Goal: Task Accomplishment & Management: Manage account settings

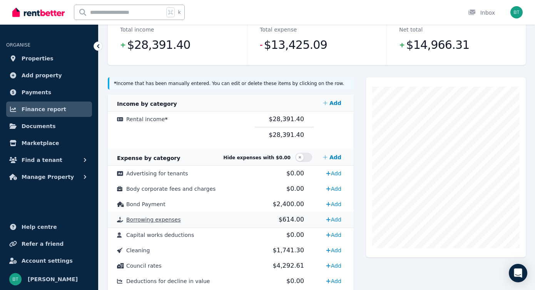
scroll to position [112, 0]
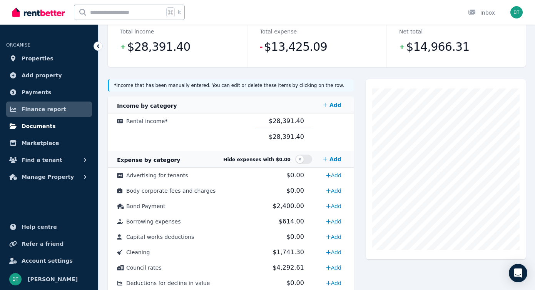
click at [36, 127] on span "Documents" at bounding box center [39, 126] width 34 height 9
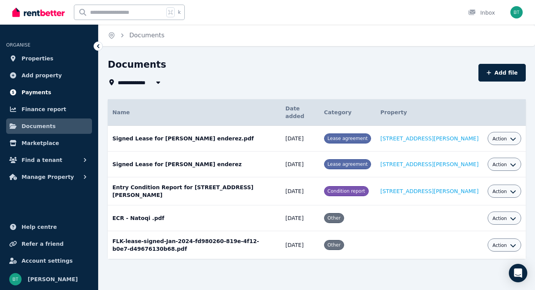
click at [36, 94] on span "Payments" at bounding box center [37, 92] width 30 height 9
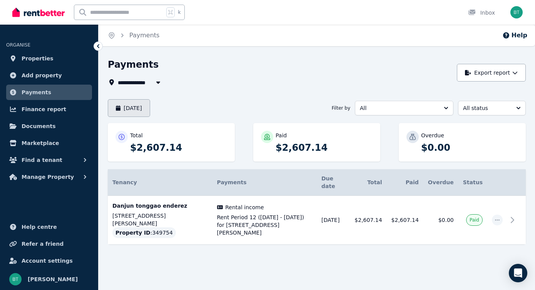
click at [142, 105] on button "August 2025" at bounding box center [129, 108] width 42 height 18
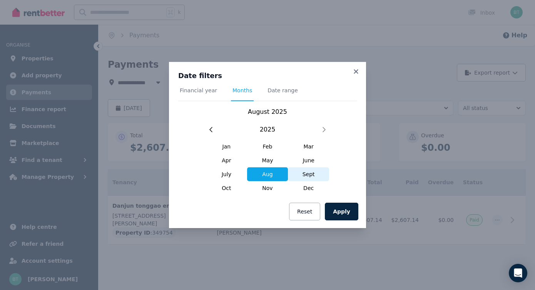
click at [314, 174] on span "Sept" at bounding box center [308, 174] width 41 height 14
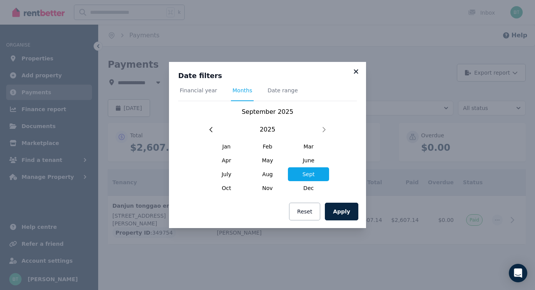
click at [354, 71] on icon at bounding box center [356, 71] width 8 height 7
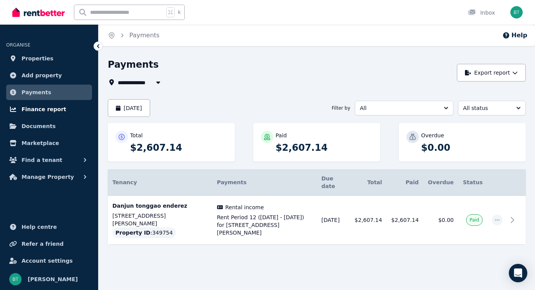
click at [41, 111] on span "Finance report" at bounding box center [44, 109] width 45 height 9
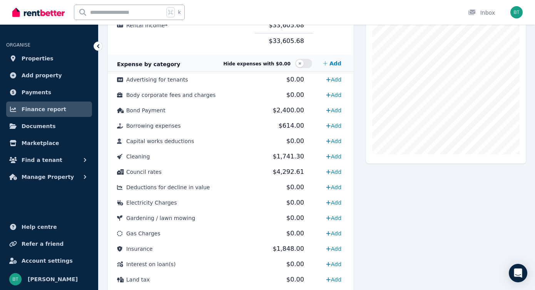
scroll to position [203, 0]
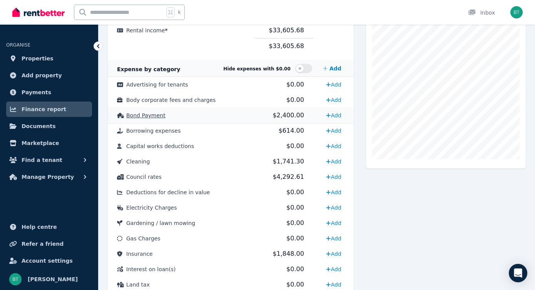
click at [278, 114] on span "$2,400.00" at bounding box center [288, 115] width 31 height 7
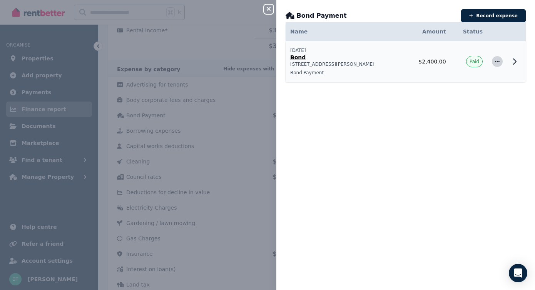
click at [497, 62] on icon "button" at bounding box center [497, 61] width 6 height 5
click at [462, 96] on span "Delete expense" at bounding box center [471, 97] width 49 height 9
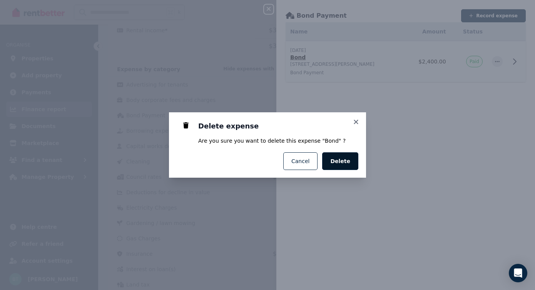
click at [343, 159] on span "Delete" at bounding box center [340, 161] width 20 height 8
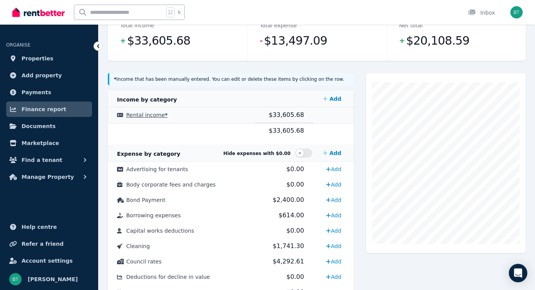
scroll to position [0, 0]
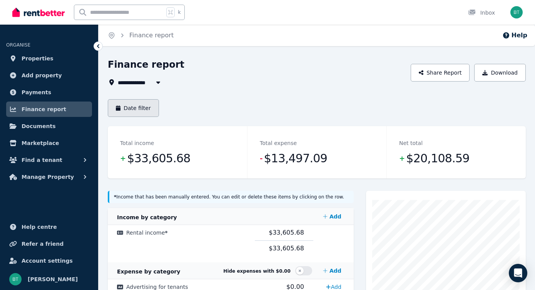
click at [132, 104] on button "Date filter" at bounding box center [133, 108] width 51 height 18
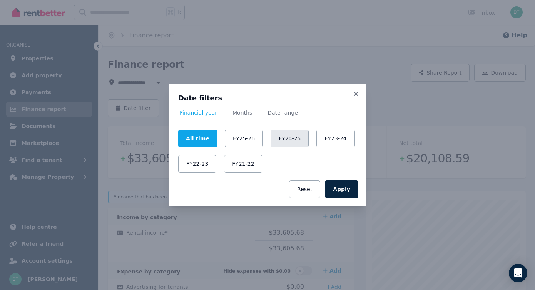
click at [291, 137] on button "FY24-25" at bounding box center [290, 139] width 38 height 18
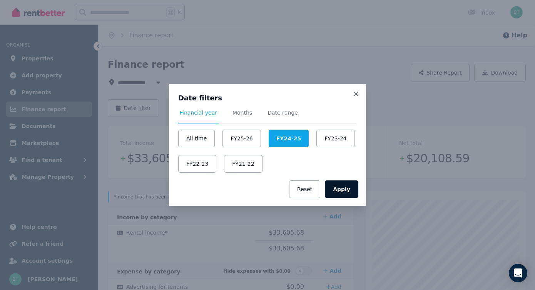
click at [343, 187] on button "Apply" at bounding box center [341, 190] width 33 height 18
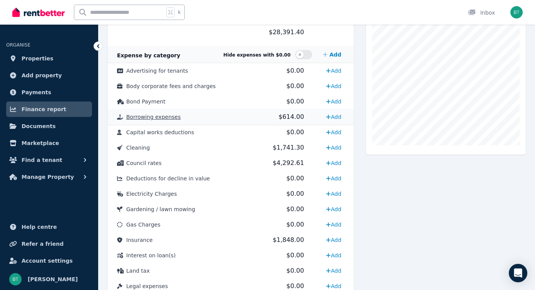
scroll to position [216, 0]
click at [166, 118] on span "Borrowing expenses" at bounding box center [153, 118] width 54 height 6
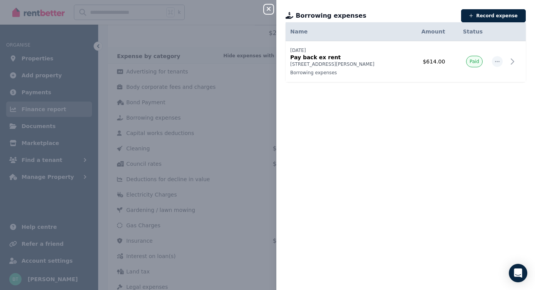
click at [233, 77] on div "Close panel Borrowing expenses Record expense Date Name Address Category Amount…" at bounding box center [267, 145] width 535 height 290
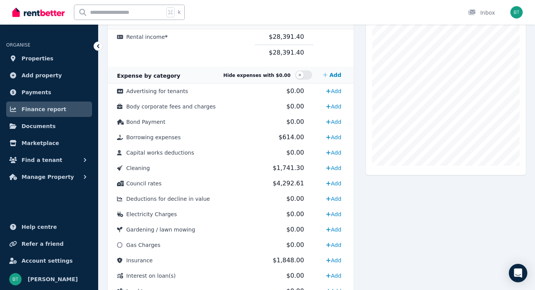
scroll to position [199, 0]
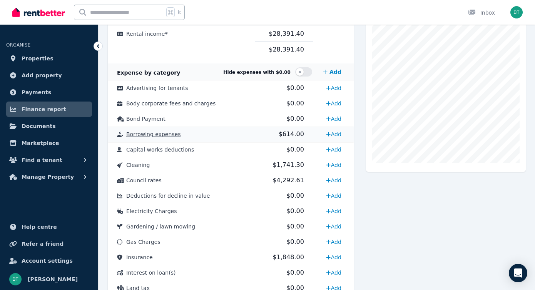
click at [290, 132] on span "$614.00" at bounding box center [291, 134] width 25 height 7
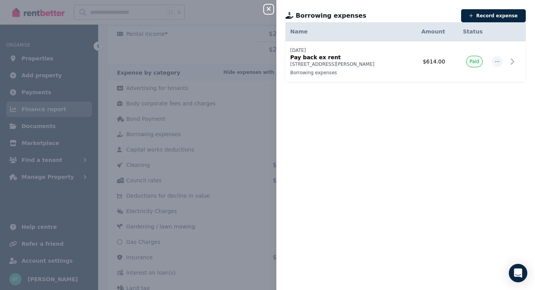
click at [266, 9] on icon "button" at bounding box center [268, 9] width 9 height 6
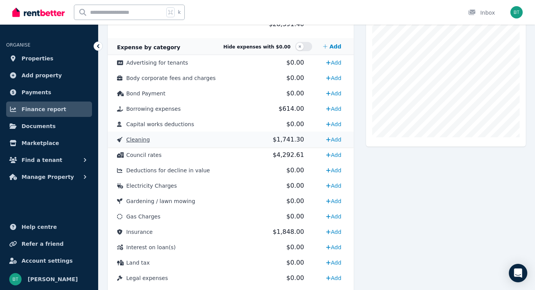
scroll to position [224, 0]
click at [288, 109] on span "$614.00" at bounding box center [291, 108] width 25 height 7
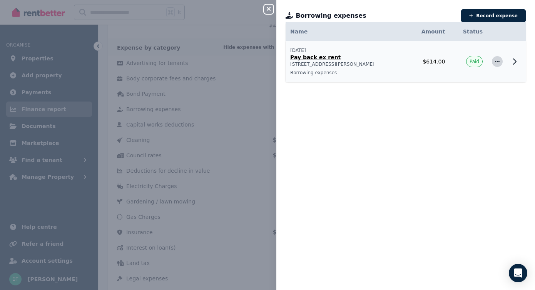
click at [499, 63] on icon "button" at bounding box center [497, 61] width 6 height 5
click at [467, 96] on span "Delete expense" at bounding box center [471, 97] width 49 height 9
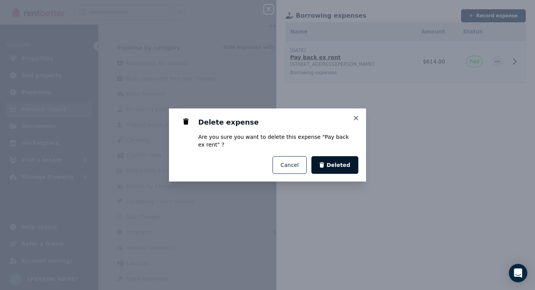
click at [335, 164] on span "Deleted" at bounding box center [338, 165] width 24 height 8
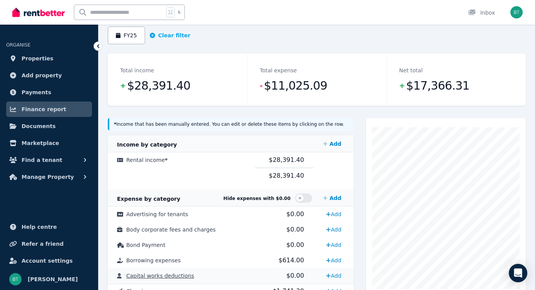
scroll to position [0, 0]
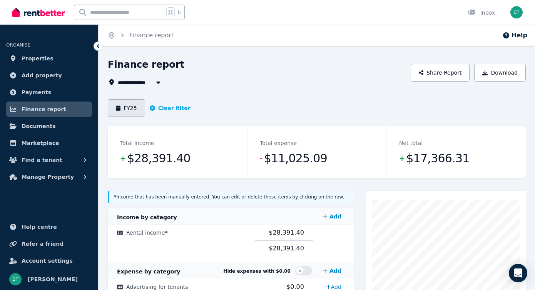
click at [129, 107] on button "FY25" at bounding box center [126, 108] width 37 height 18
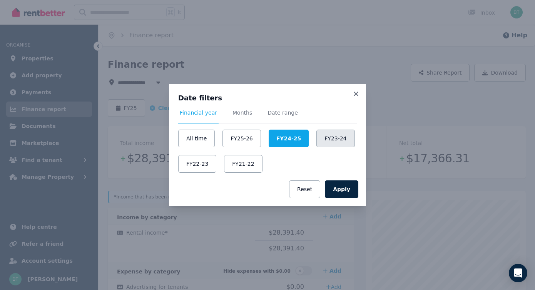
click at [326, 137] on button "FY23-24" at bounding box center [335, 139] width 38 height 18
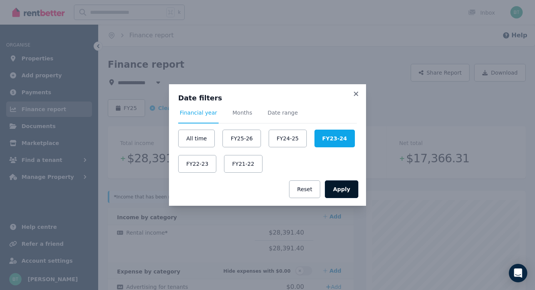
click at [349, 192] on button "Apply" at bounding box center [341, 190] width 33 height 18
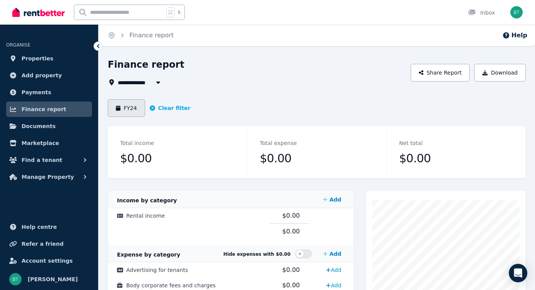
click at [129, 109] on button "FY24" at bounding box center [126, 108] width 37 height 18
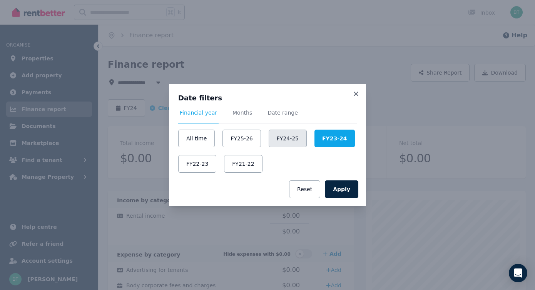
click at [285, 137] on button "FY24-25" at bounding box center [288, 139] width 38 height 18
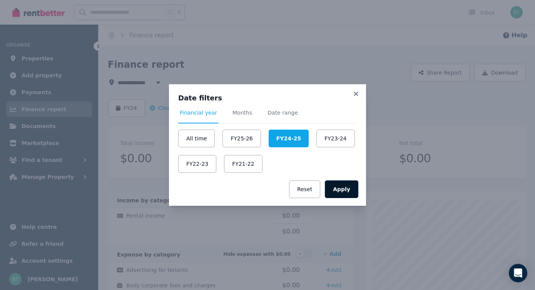
click at [343, 186] on button "Apply" at bounding box center [341, 190] width 33 height 18
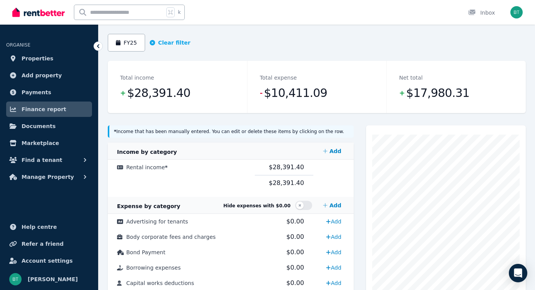
scroll to position [67, 0]
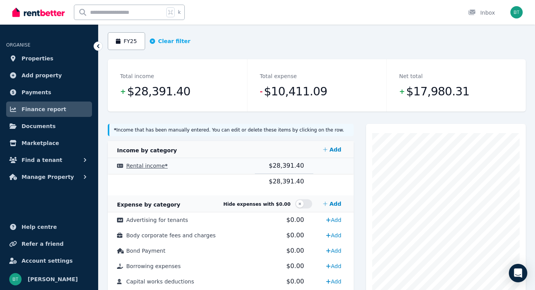
click at [281, 166] on span "$28,391.40" at bounding box center [286, 165] width 35 height 7
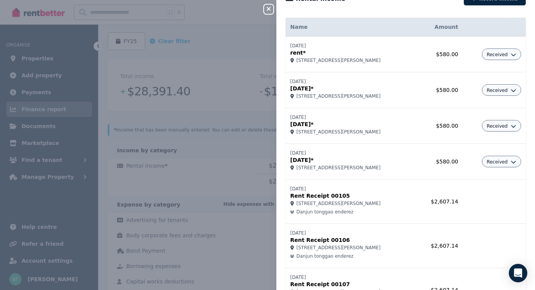
scroll to position [0, 0]
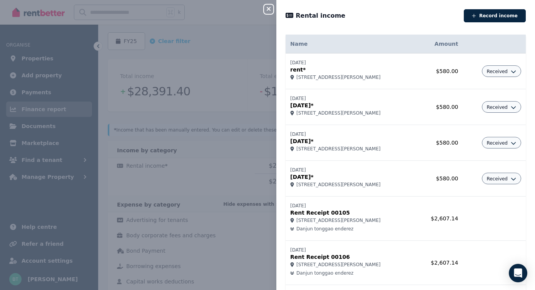
click at [210, 99] on div "Close panel Rental income Record income Name Amount 02/08/2024 rent* 1F Kenneal…" at bounding box center [267, 145] width 535 height 290
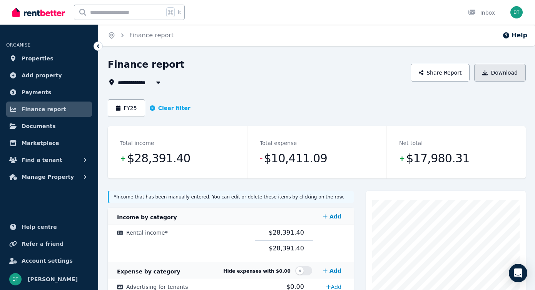
click at [497, 72] on button "Download" at bounding box center [500, 73] width 52 height 18
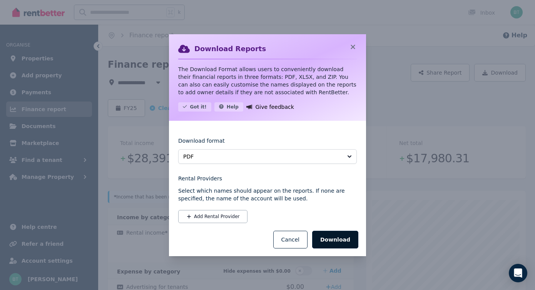
click at [337, 237] on button "Download" at bounding box center [335, 240] width 46 height 18
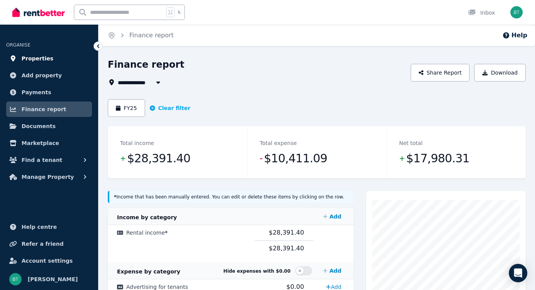
click at [31, 59] on span "Properties" at bounding box center [38, 58] width 32 height 9
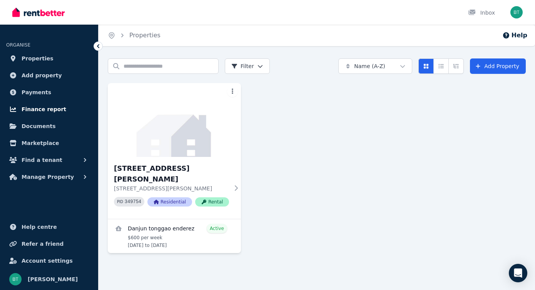
click at [40, 102] on link "Finance report" at bounding box center [49, 109] width 86 height 15
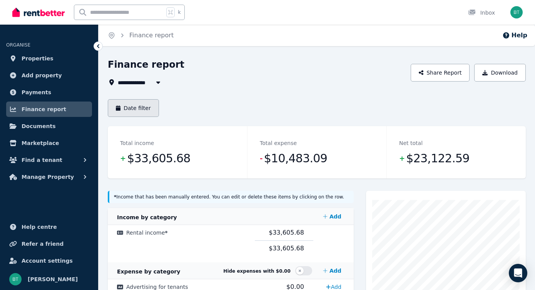
click at [136, 107] on button "Date filter" at bounding box center [133, 108] width 51 height 18
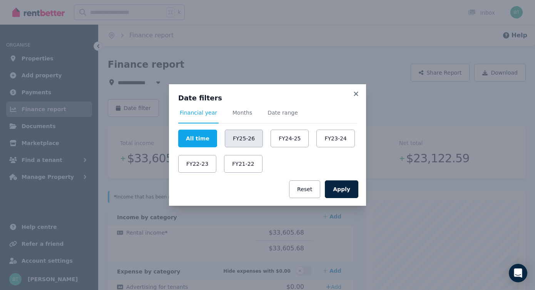
click at [244, 139] on button "FY25-26" at bounding box center [244, 139] width 38 height 18
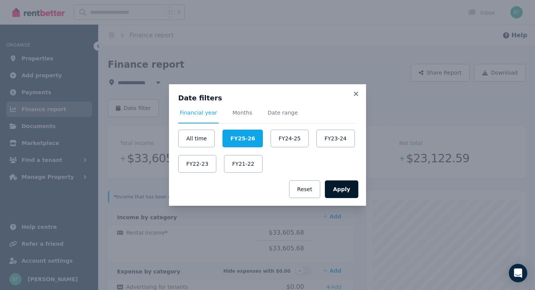
click at [337, 189] on button "Apply" at bounding box center [341, 190] width 33 height 18
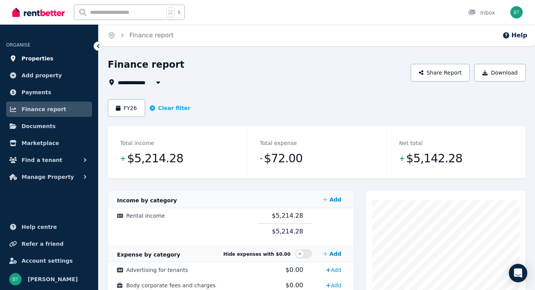
click at [37, 60] on span "Properties" at bounding box center [38, 58] width 32 height 9
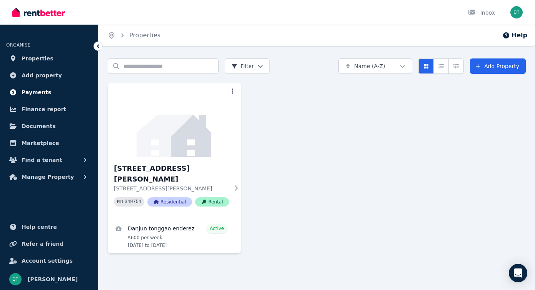
click at [40, 93] on span "Payments" at bounding box center [37, 92] width 30 height 9
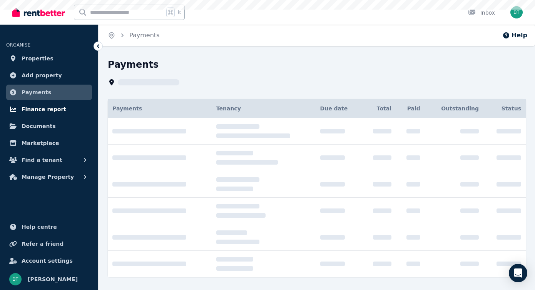
click at [34, 110] on span "Finance report" at bounding box center [44, 109] width 45 height 9
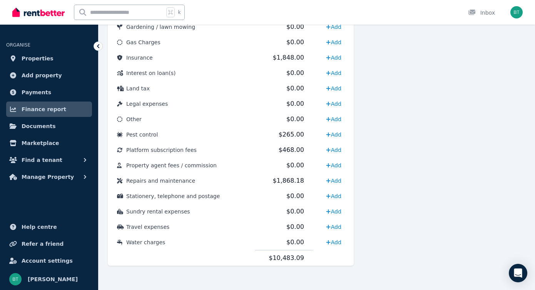
scroll to position [401, 0]
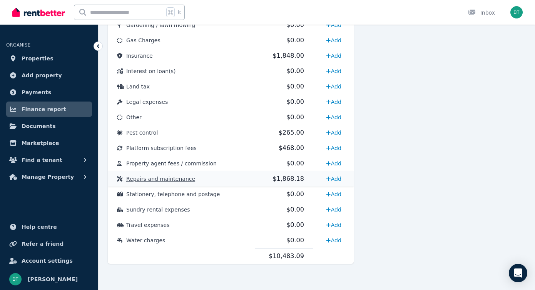
click at [286, 178] on span "$1,868.18" at bounding box center [288, 178] width 31 height 7
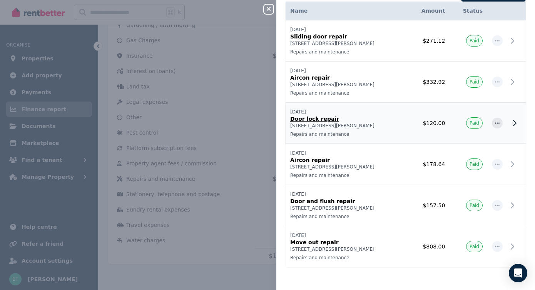
scroll to position [0, 0]
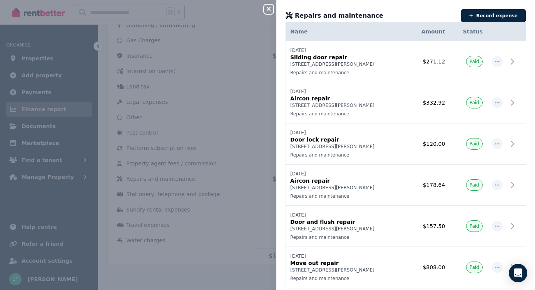
click at [267, 8] on icon "button" at bounding box center [269, 9] width 4 height 4
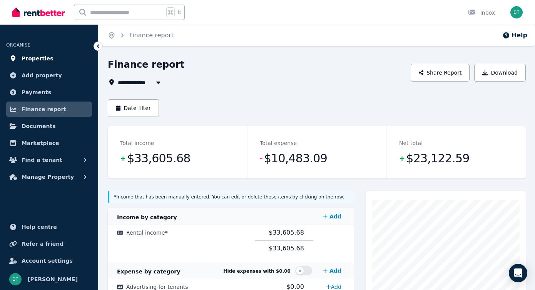
click at [32, 59] on span "Properties" at bounding box center [38, 58] width 32 height 9
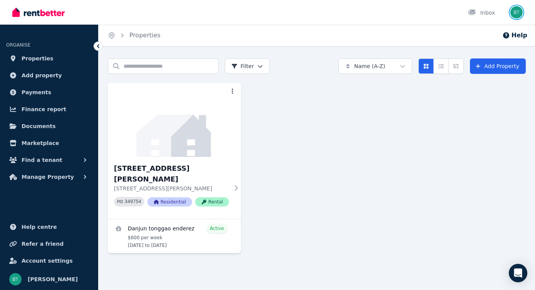
click at [516, 7] on img "button" at bounding box center [517, 12] width 12 height 12
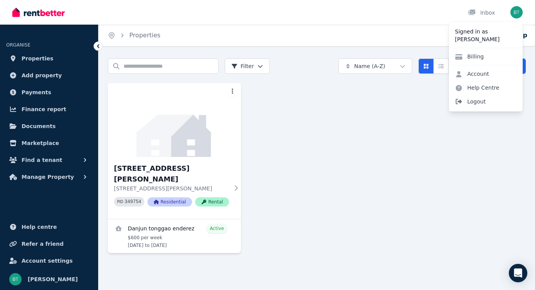
click at [481, 100] on span "Logout" at bounding box center [486, 102] width 74 height 14
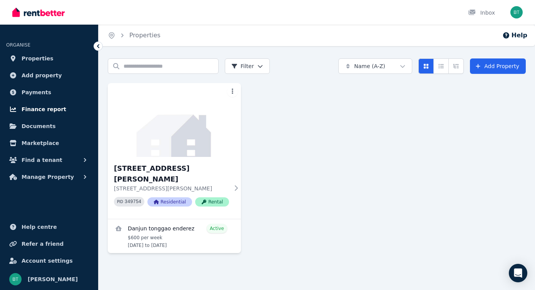
click at [46, 105] on span "Finance report" at bounding box center [44, 109] width 45 height 9
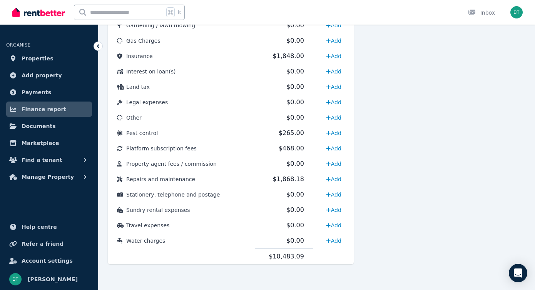
scroll to position [401, 0]
click at [170, 176] on span "Repairs and maintenance" at bounding box center [160, 179] width 69 height 6
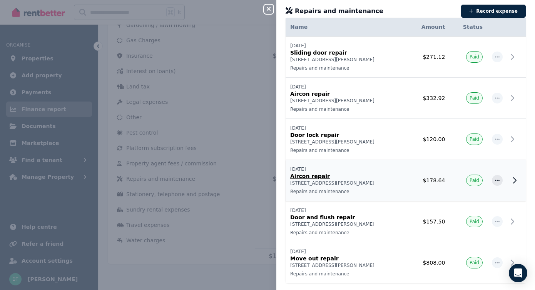
scroll to position [0, 0]
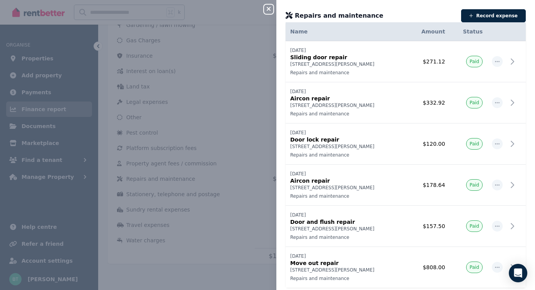
click at [268, 6] on icon "button" at bounding box center [268, 9] width 9 height 6
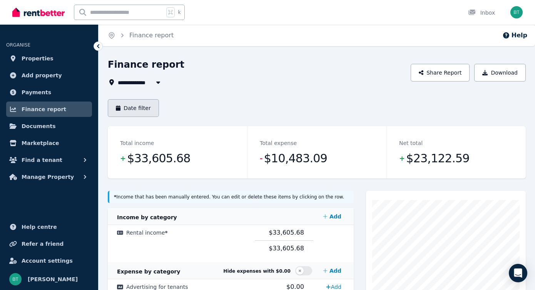
click at [137, 108] on button "Date filter" at bounding box center [133, 108] width 51 height 18
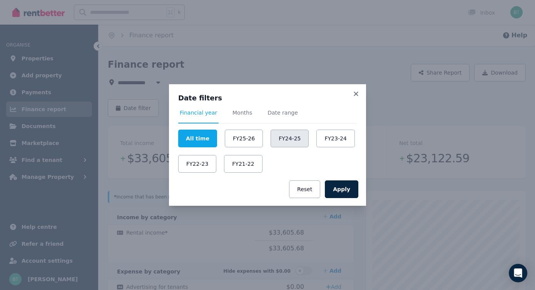
click at [282, 136] on button "FY24-25" at bounding box center [290, 139] width 38 height 18
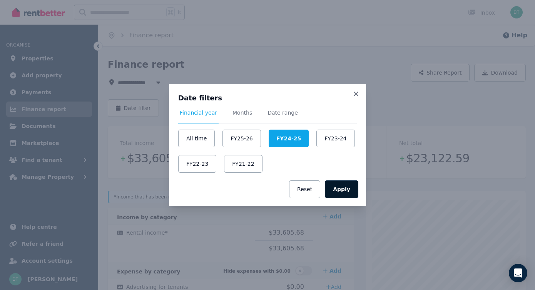
click at [340, 188] on button "Apply" at bounding box center [341, 190] width 33 height 18
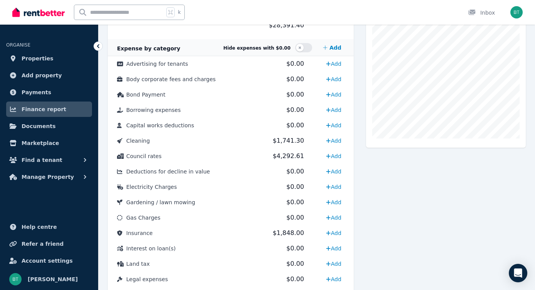
scroll to position [235, 0]
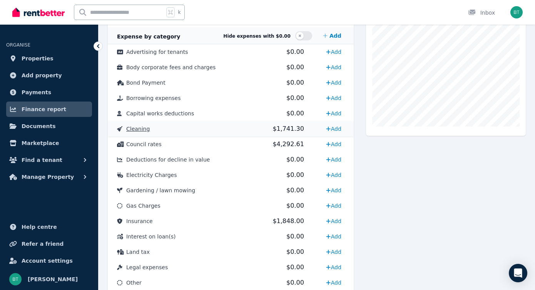
click at [220, 134] on td "Cleaning" at bounding box center [181, 128] width 147 height 15
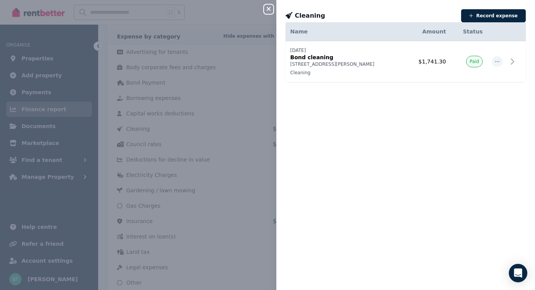
click at [212, 118] on div "Close panel Cleaning Record expense Date Name Address Category Amount Status 08…" at bounding box center [267, 145] width 535 height 290
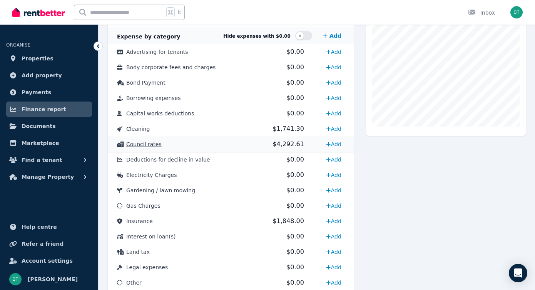
click at [177, 142] on td "Council rates" at bounding box center [181, 144] width 147 height 15
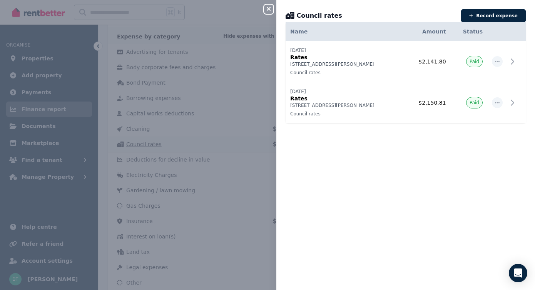
click at [177, 142] on div "Close panel Council rates Record expense Date Name Address Category Amount Stat…" at bounding box center [267, 145] width 535 height 290
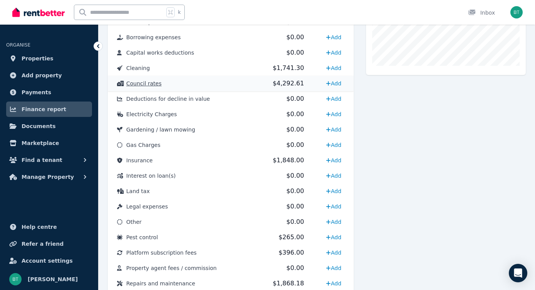
scroll to position [297, 0]
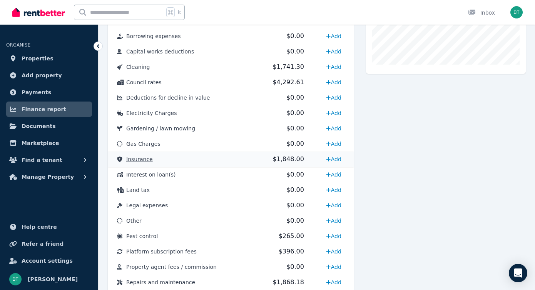
click at [201, 157] on td "Insurance" at bounding box center [181, 159] width 147 height 15
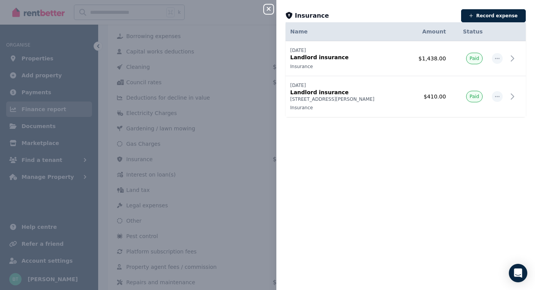
click at [223, 159] on div "Close panel Insurance Record expense Date Name Address Category Amount Status 1…" at bounding box center [267, 145] width 535 height 290
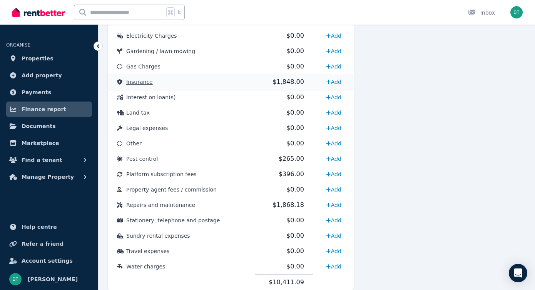
scroll to position [375, 0]
click at [235, 159] on td "Pest control" at bounding box center [181, 158] width 147 height 15
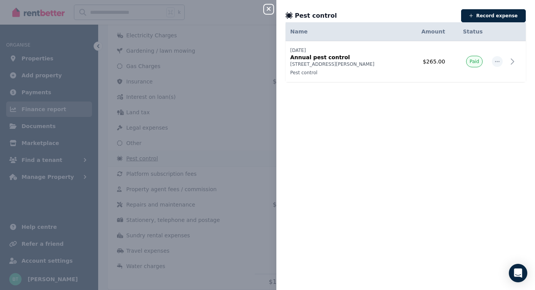
click at [235, 159] on div "Close panel Pest control Record expense Date Name Address Category Amount Statu…" at bounding box center [267, 145] width 535 height 290
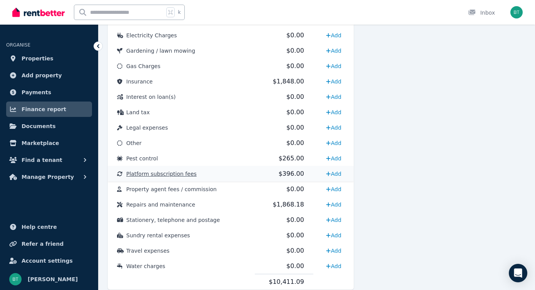
click at [189, 175] on span "Platform subscription fees" at bounding box center [161, 174] width 70 height 6
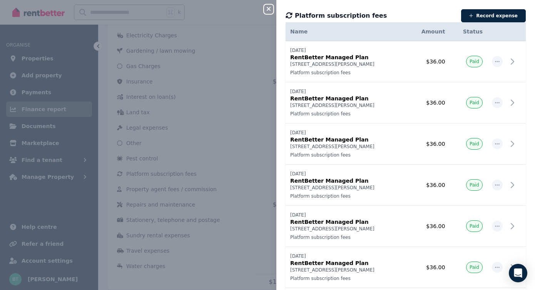
click at [164, 176] on div "Close panel Platform subscription fees Record expense Date Name Address Categor…" at bounding box center [267, 145] width 535 height 290
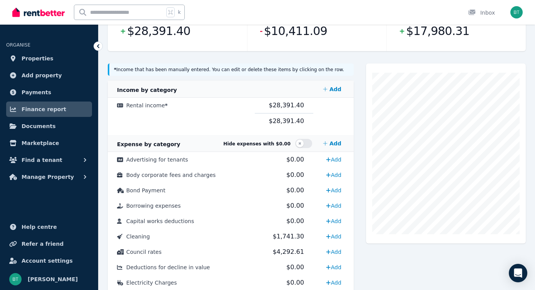
scroll to position [0, 0]
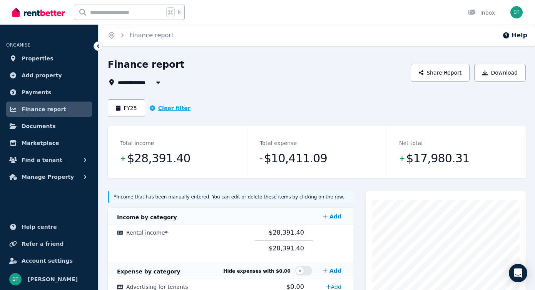
click at [165, 109] on button "Clear filter" at bounding box center [170, 108] width 41 height 8
